Goal: Book appointment/travel/reservation

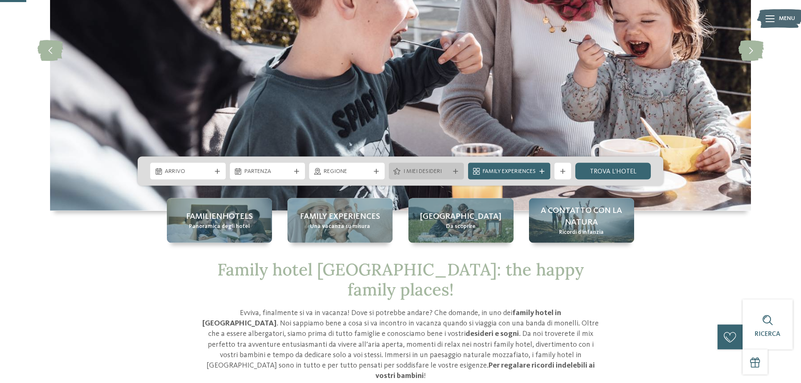
scroll to position [128, 0]
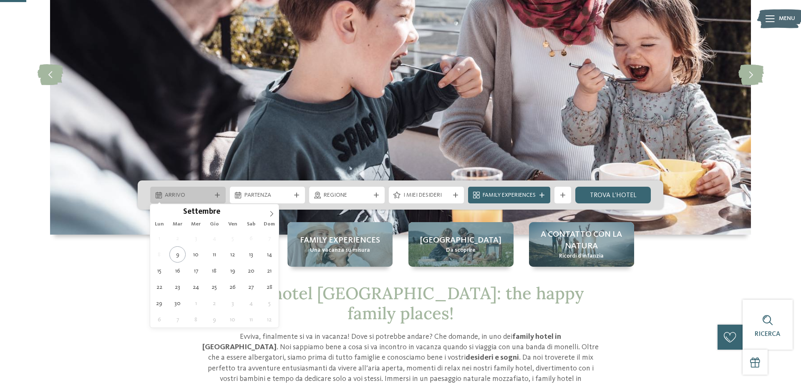
click at [179, 189] on div "Arrivo" at bounding box center [187, 195] width 75 height 17
click at [272, 212] on icon at bounding box center [272, 214] width 6 height 6
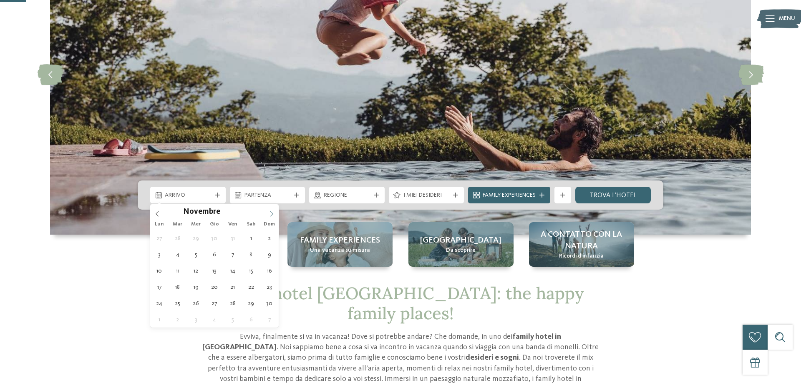
click at [272, 212] on icon at bounding box center [272, 214] width 6 height 6
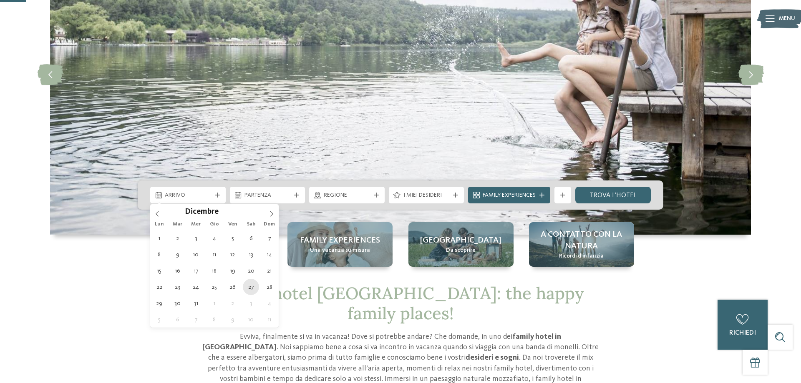
type div "27.12.2025"
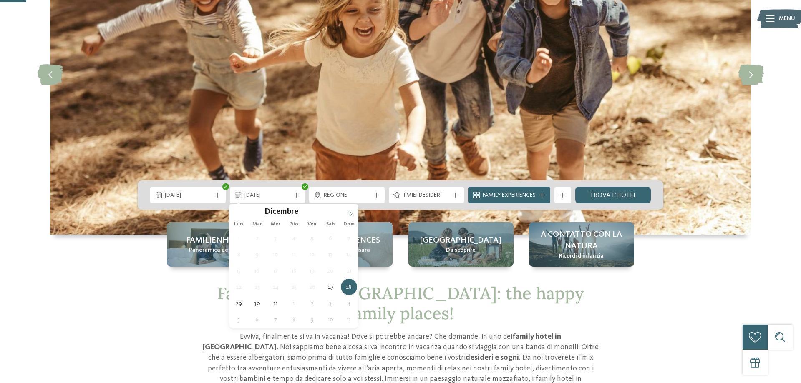
type input "****"
click at [350, 215] on icon at bounding box center [351, 214] width 6 height 6
type div "03.01.2026"
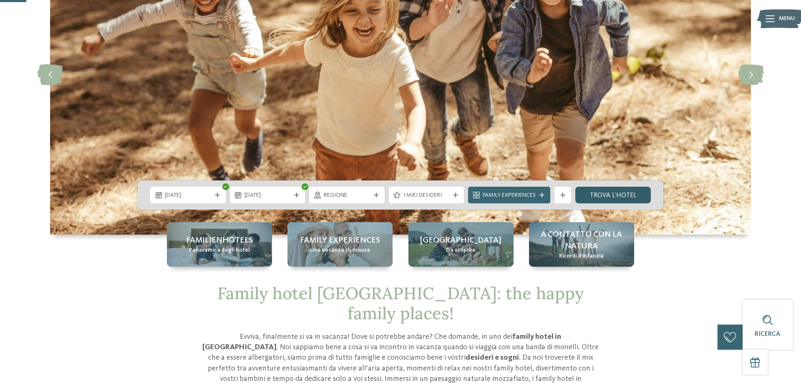
click at [603, 194] on link "trova l’hotel" at bounding box center [612, 195] width 75 height 17
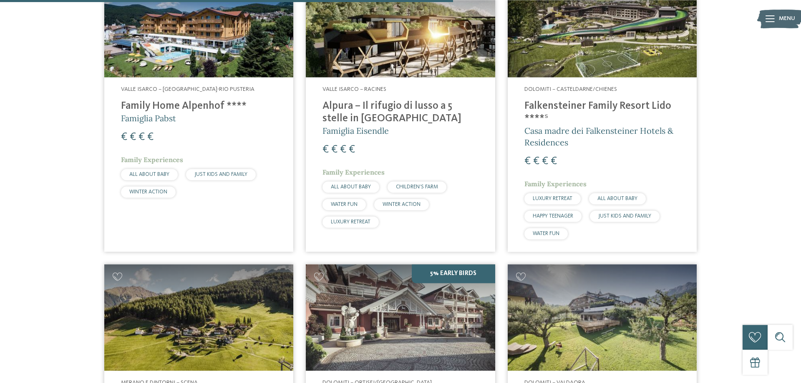
scroll to position [1124, 0]
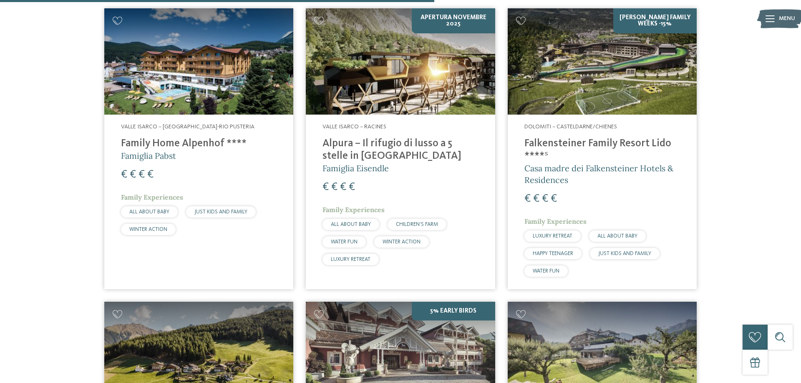
click at [620, 148] on h4 "Falkensteiner Family Resort Lido ****ˢ" at bounding box center [602, 150] width 156 height 25
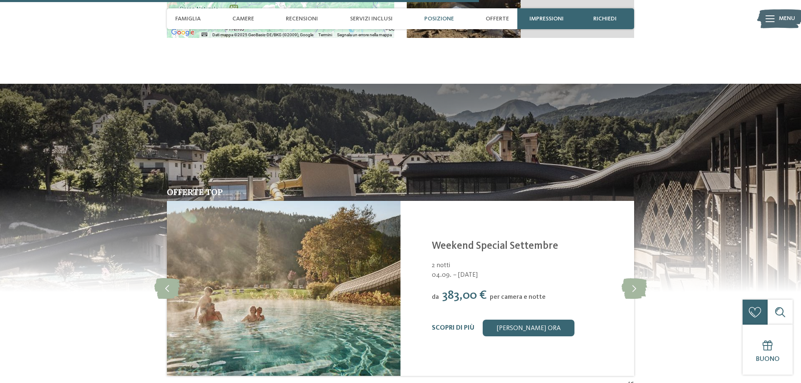
scroll to position [1752, 0]
